Goal: Information Seeking & Learning: Learn about a topic

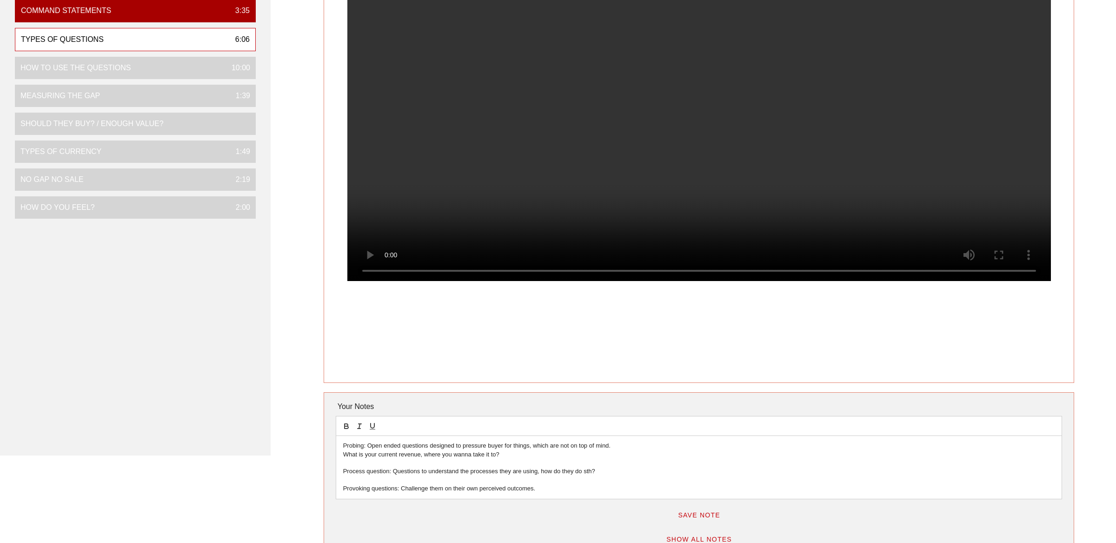
scroll to position [148, 0]
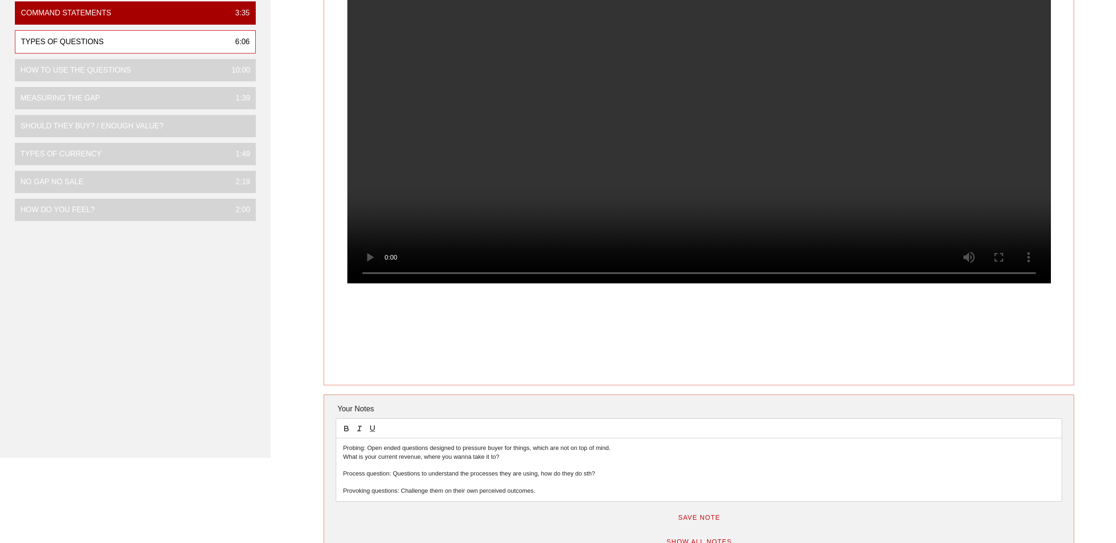
click at [538, 490] on p "Provoking questions: Challenge them on their own perceived outcomes." at bounding box center [699, 490] width 712 height 8
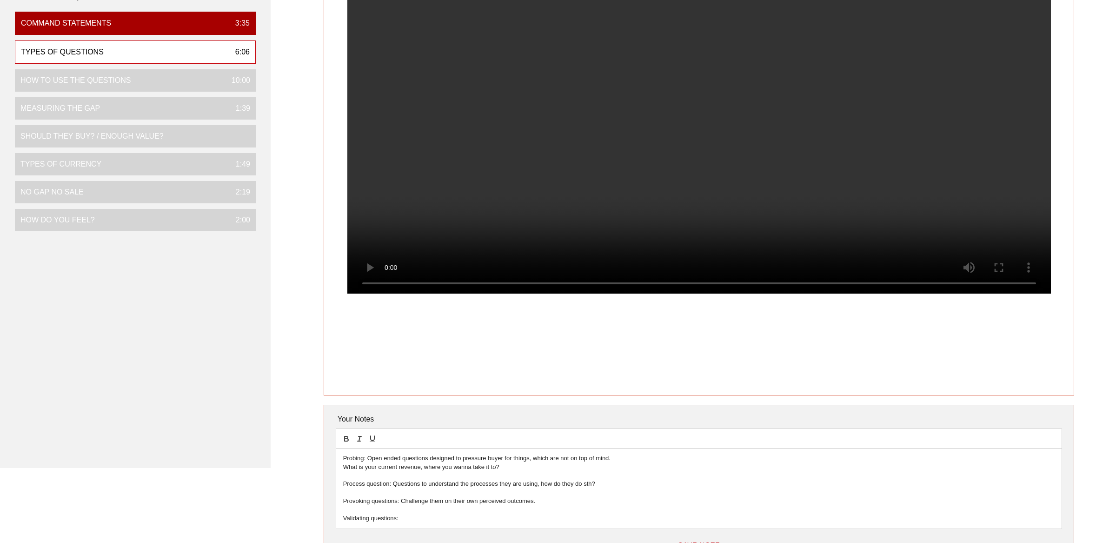
scroll to position [151, 0]
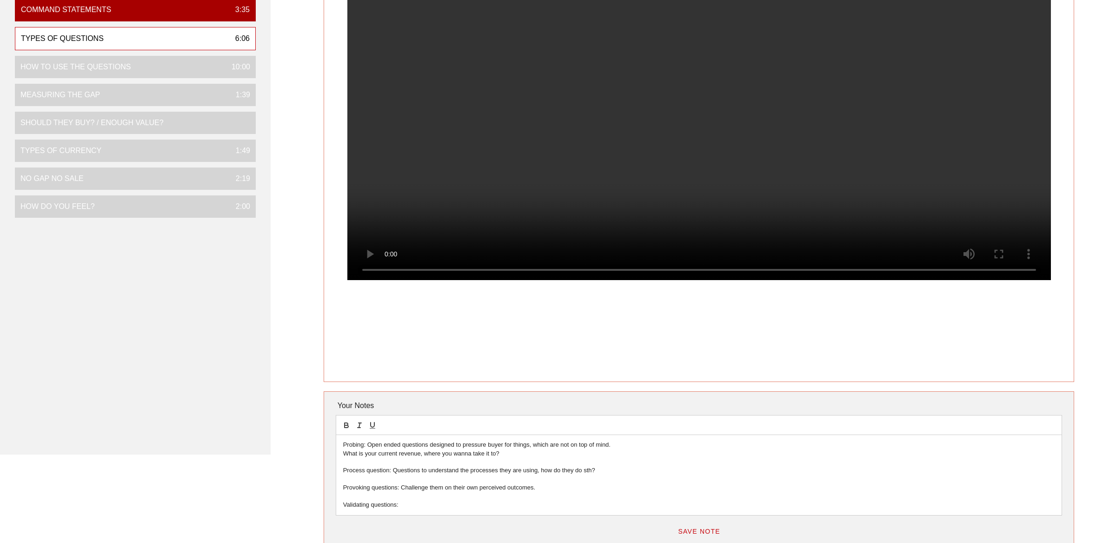
click at [406, 507] on p "Validating questions:" at bounding box center [699, 504] width 712 height 8
click at [515, 511] on div "Probing: Open ended questions designed to pressure buyer for things, which are …" at bounding box center [699, 475] width 726 height 80
click at [517, 508] on p "Validating questions: Anchor the buyer to where they are and enlisten an" at bounding box center [699, 504] width 712 height 8
click at [538, 507] on p "Validating questions: Anchor the buyer to where they are and get an" at bounding box center [699, 504] width 712 height 8
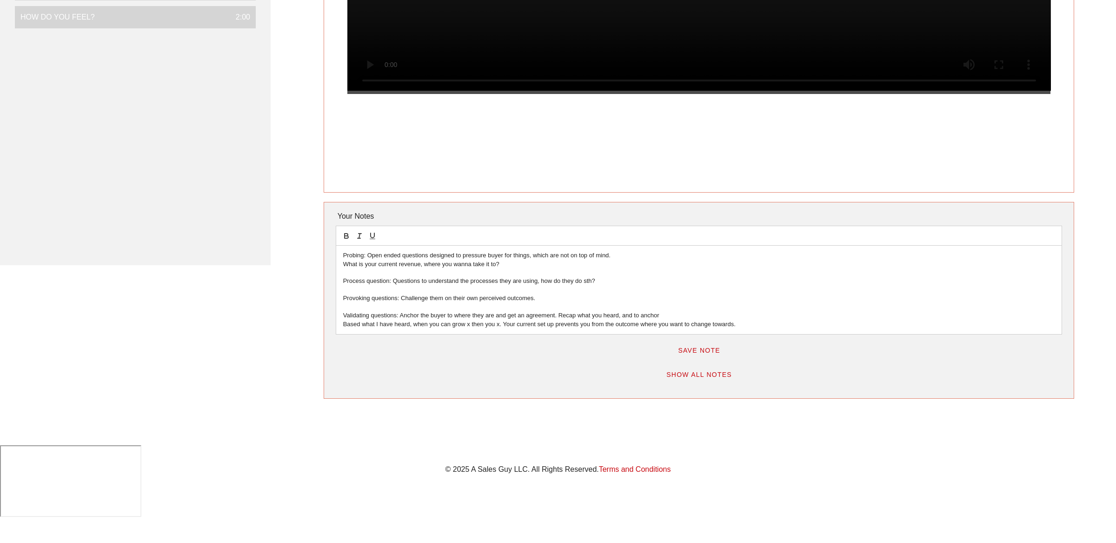
scroll to position [0, 0]
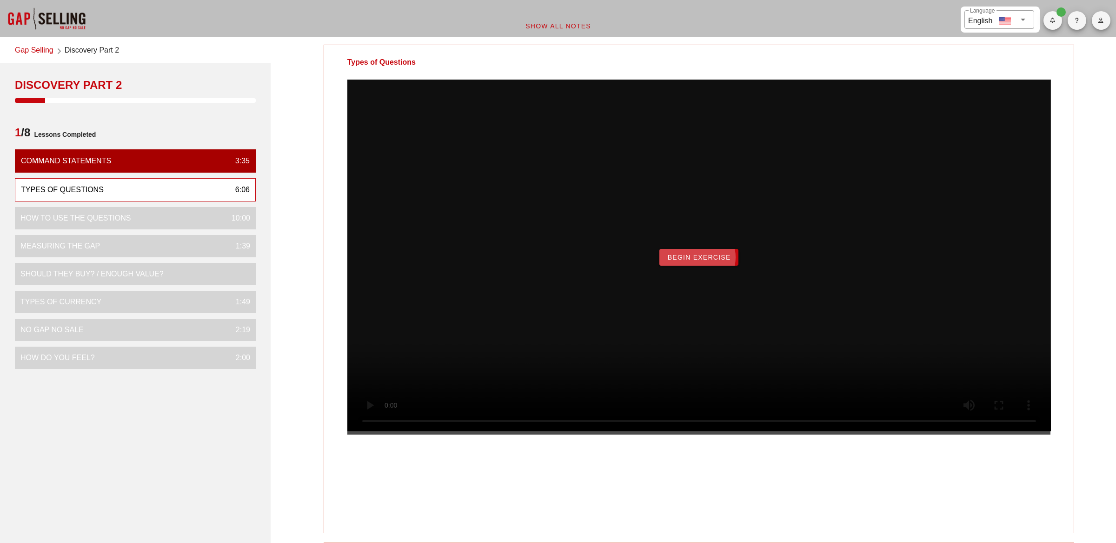
drag, startPoint x: 711, startPoint y: 282, endPoint x: 517, endPoint y: 273, distance: 194.1
click at [517, 273] on div "Begin Exercise" at bounding box center [699, 257] width 704 height 355
